Goal: Task Accomplishment & Management: Manage account settings

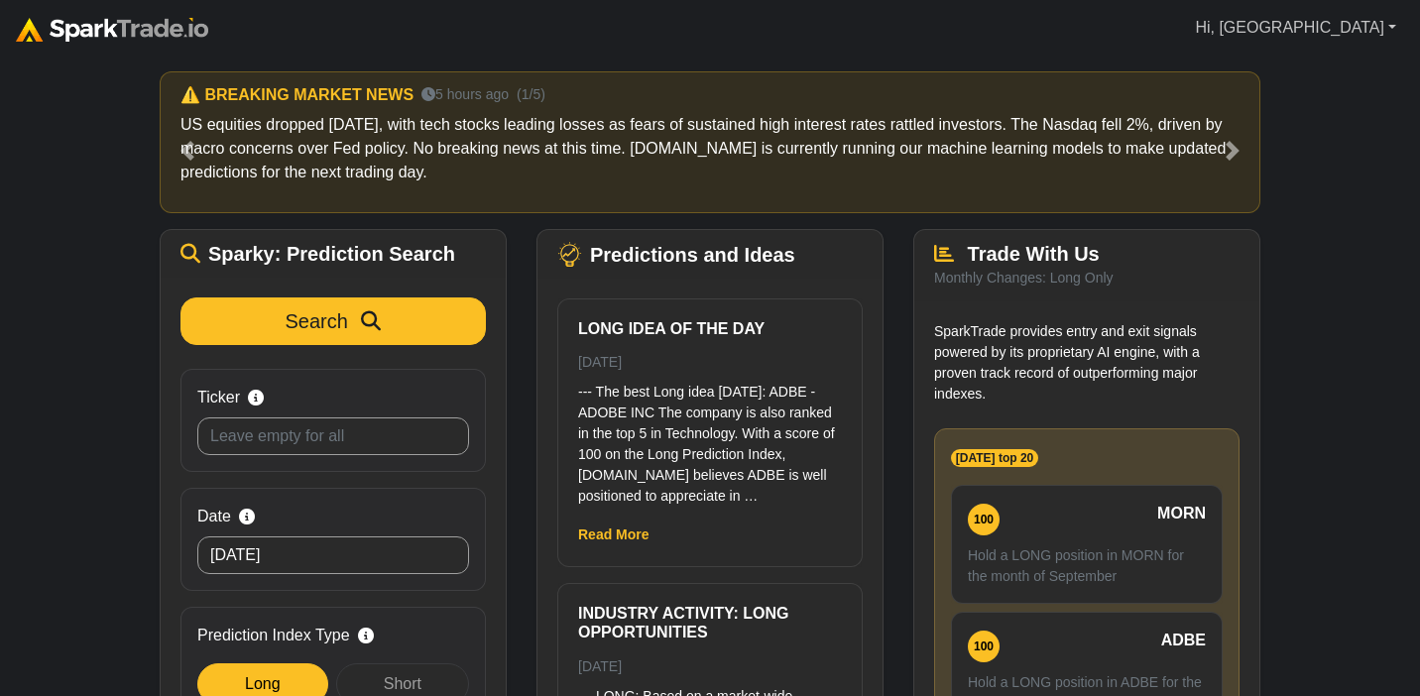
click at [1381, 29] on link "Hi, Abby" at bounding box center [1295, 28] width 217 height 40
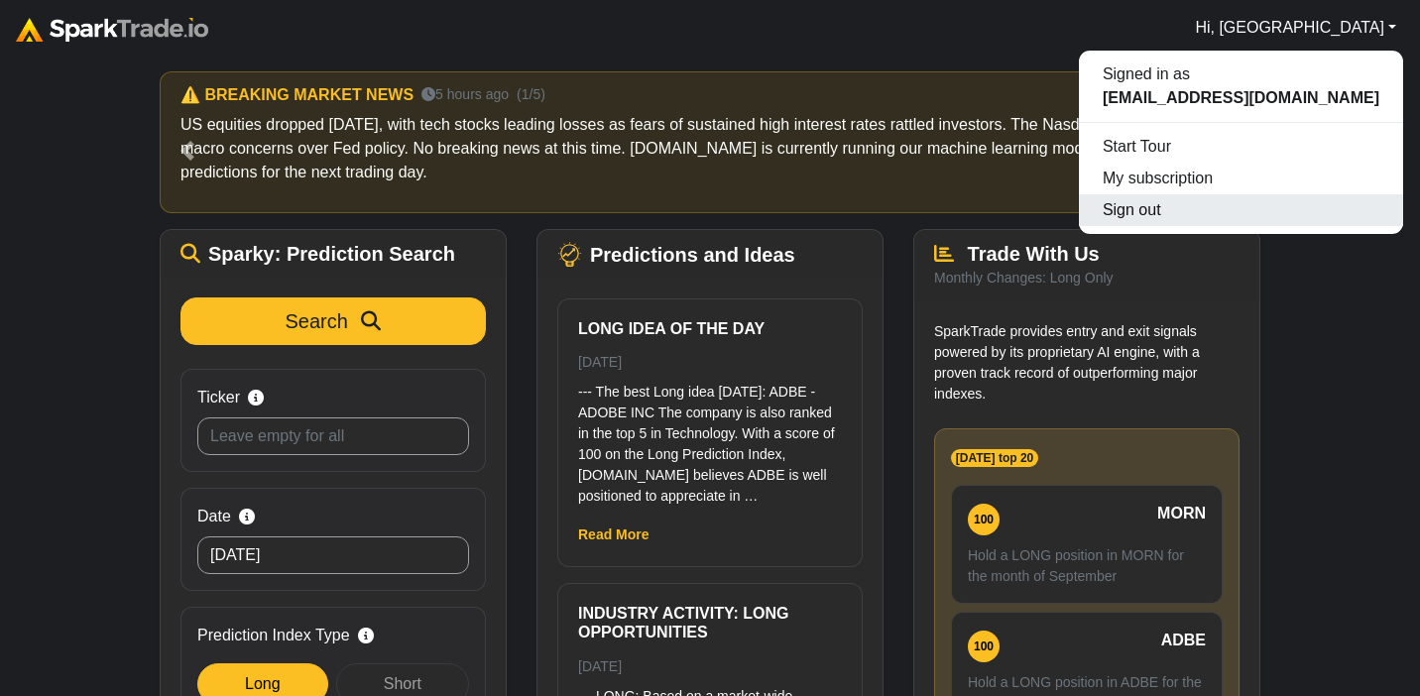
click at [1201, 195] on button "Sign out" at bounding box center [1241, 210] width 324 height 32
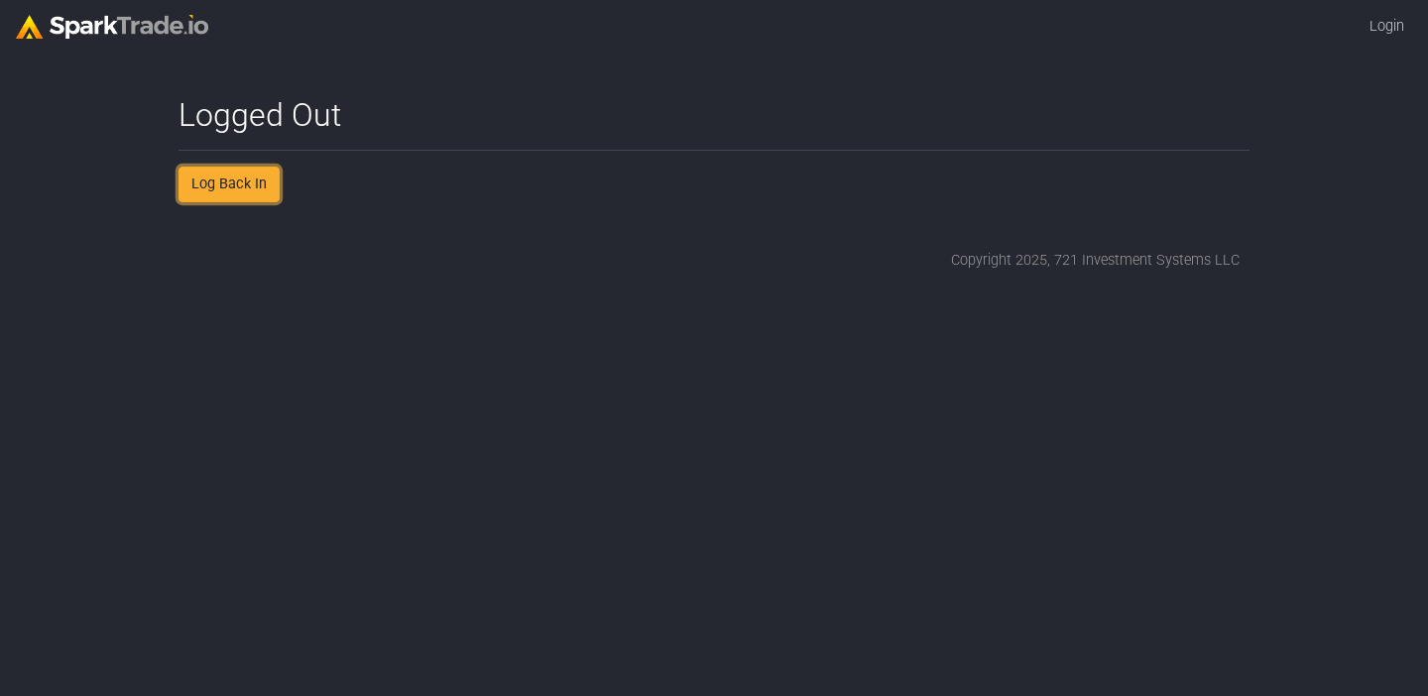
click at [214, 179] on link "Log Back In" at bounding box center [229, 185] width 101 height 36
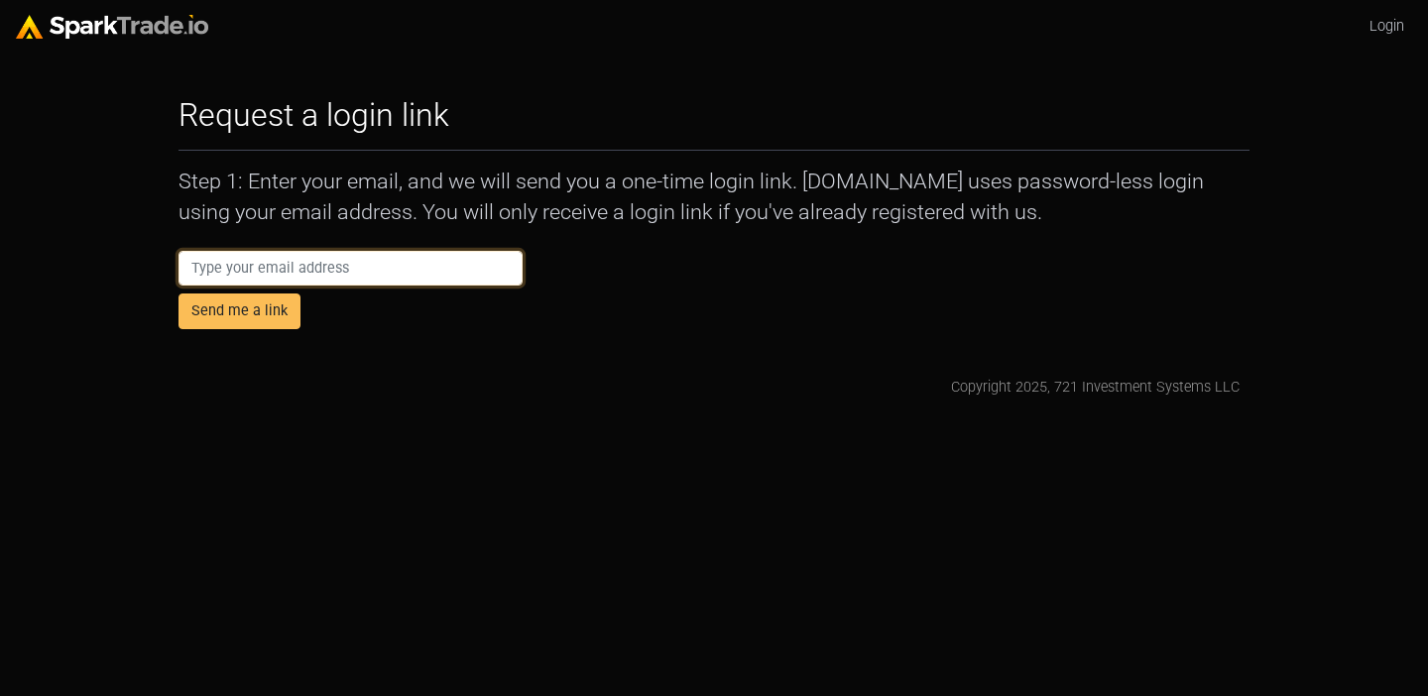
click at [261, 258] on input "email" at bounding box center [351, 269] width 344 height 36
click at [246, 251] on input "email" at bounding box center [351, 269] width 344 height 36
type input "[EMAIL_ADDRESS][DOMAIN_NAME]"
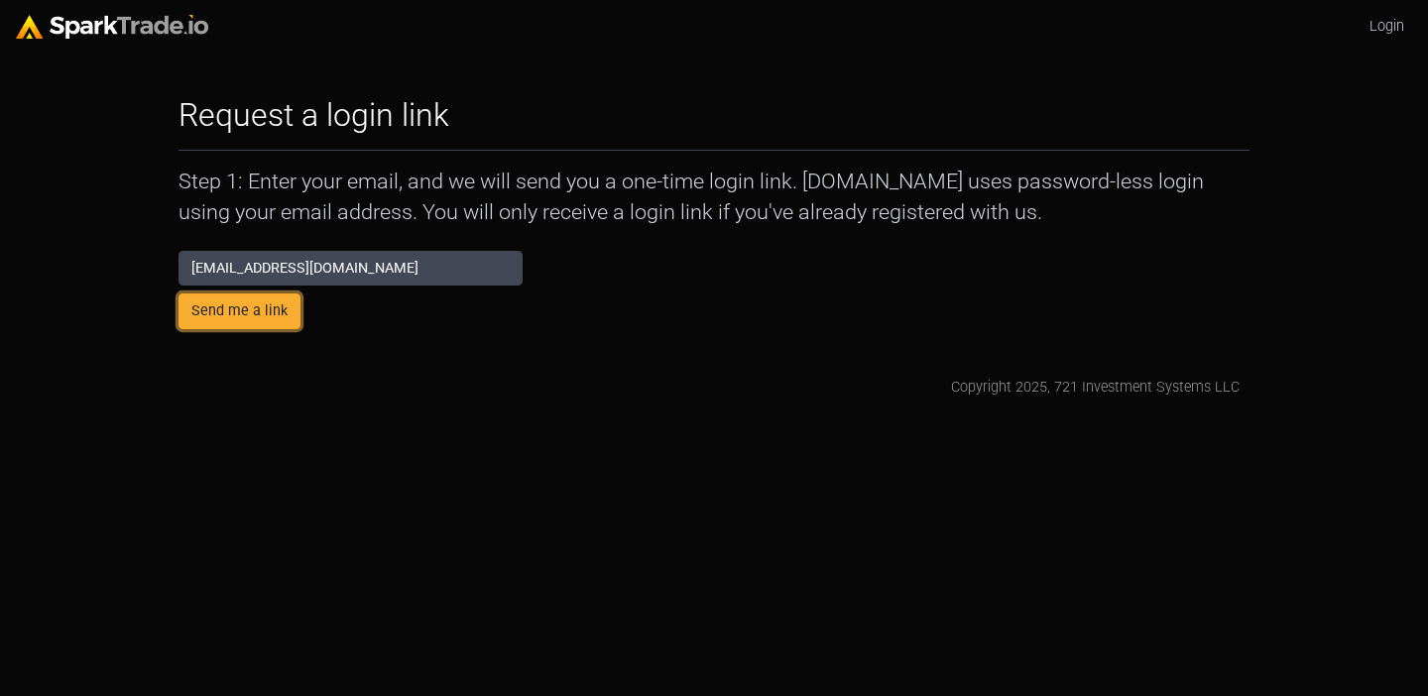
click at [243, 302] on button "Send me a link" at bounding box center [240, 312] width 122 height 36
